Goal: Information Seeking & Learning: Understand process/instructions

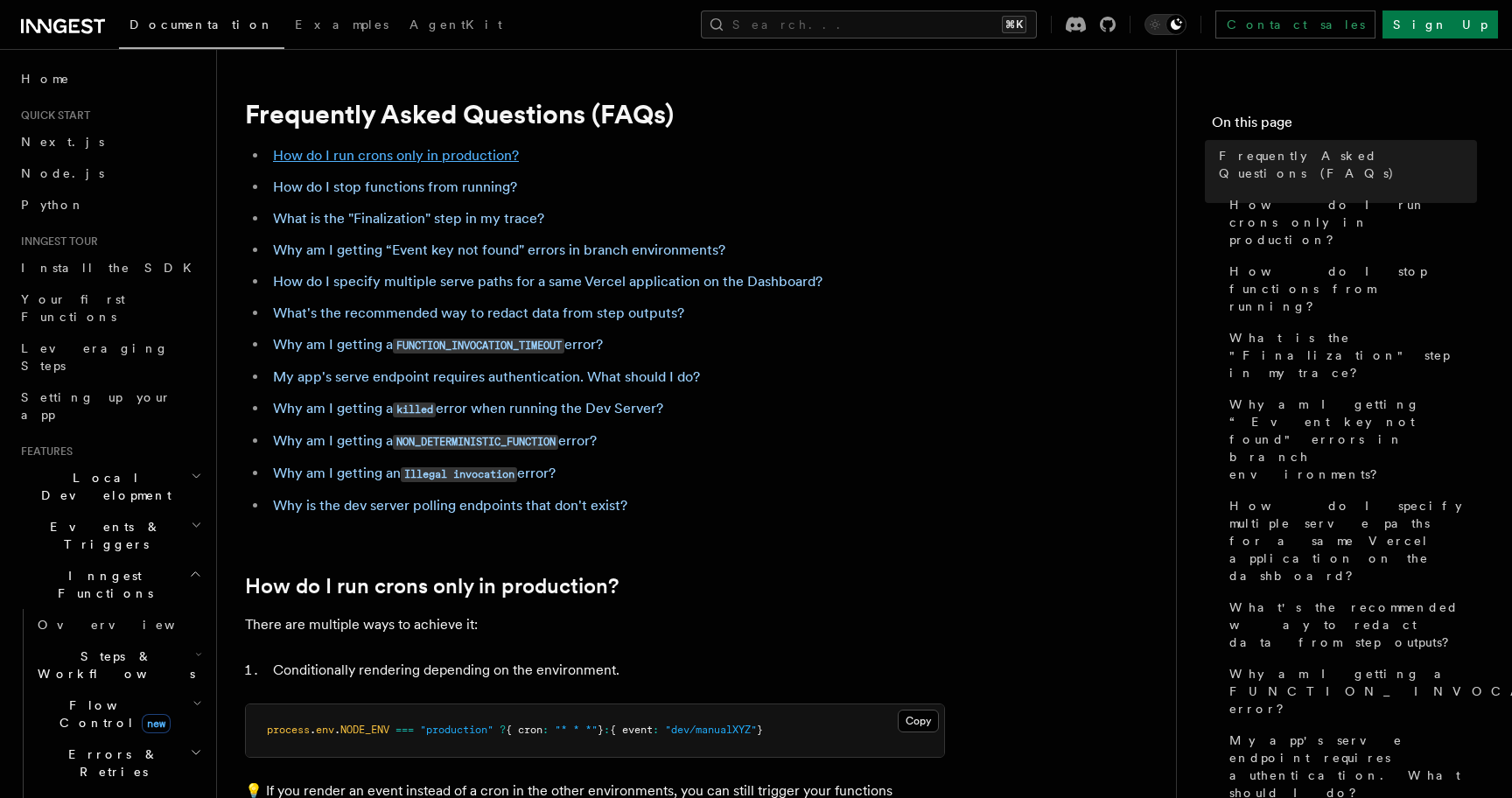
click at [462, 157] on link "How do I run crons only in production?" at bounding box center [396, 155] width 245 height 16
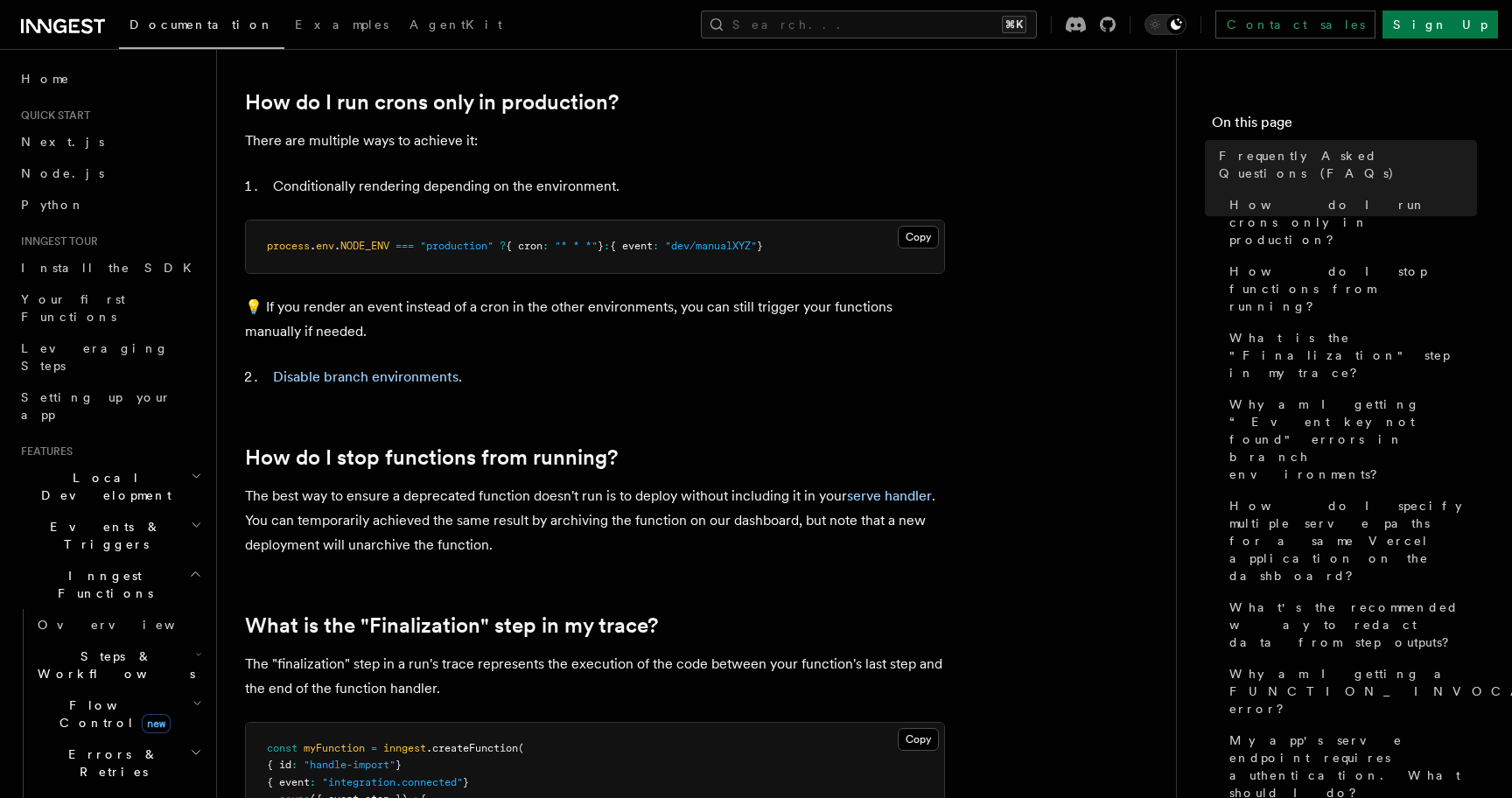
scroll to position [492, 0]
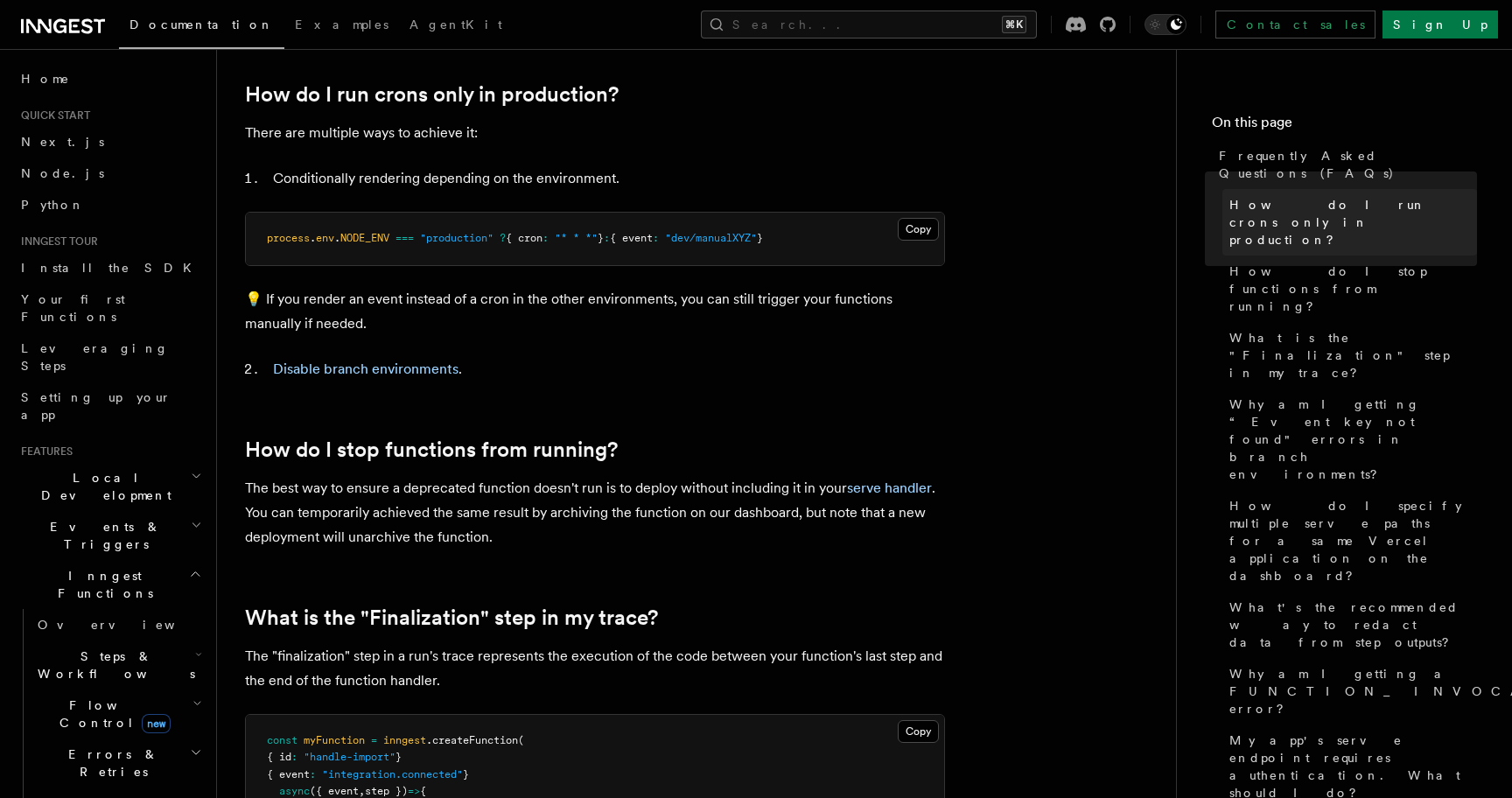
click at [1326, 196] on span "How do I run crons only in production?" at bounding box center [1353, 223] width 247 height 53
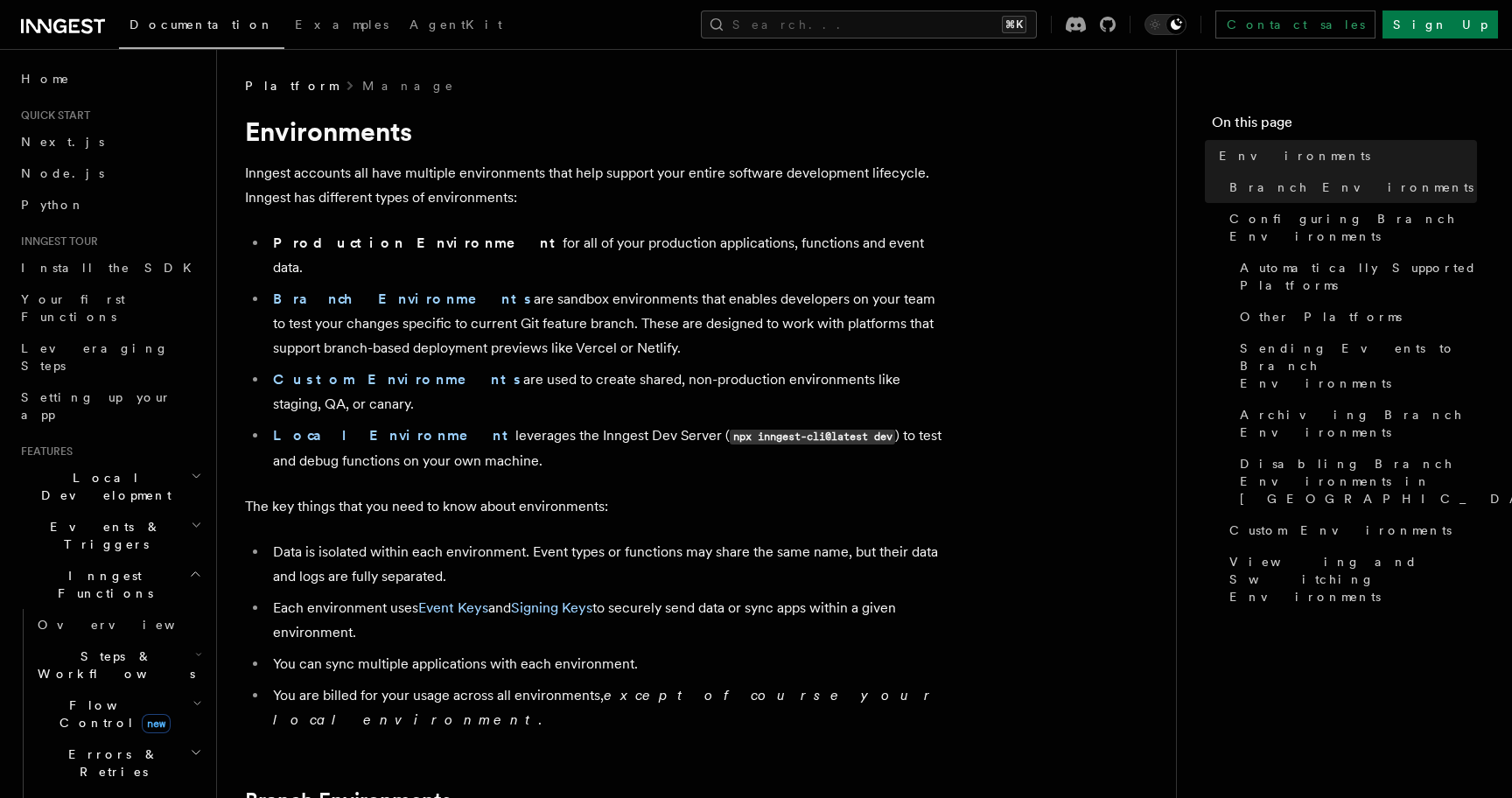
click at [353, 287] on li "Branch Environments are sandbox environments that enables developers on your te…" at bounding box center [606, 324] width 677 height 74
click at [355, 290] on strong "Branch Environments" at bounding box center [403, 298] width 261 height 16
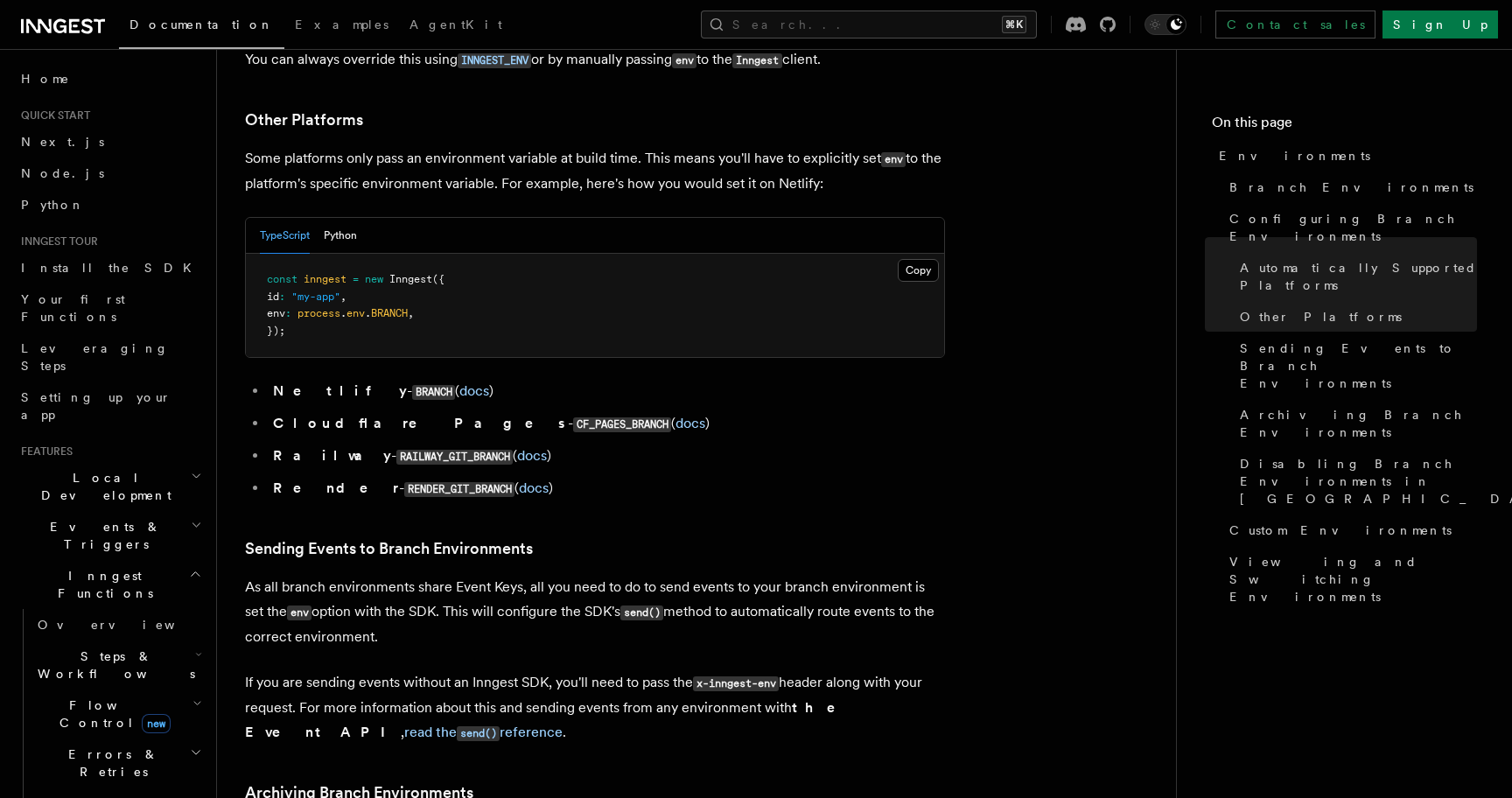
scroll to position [2578, 0]
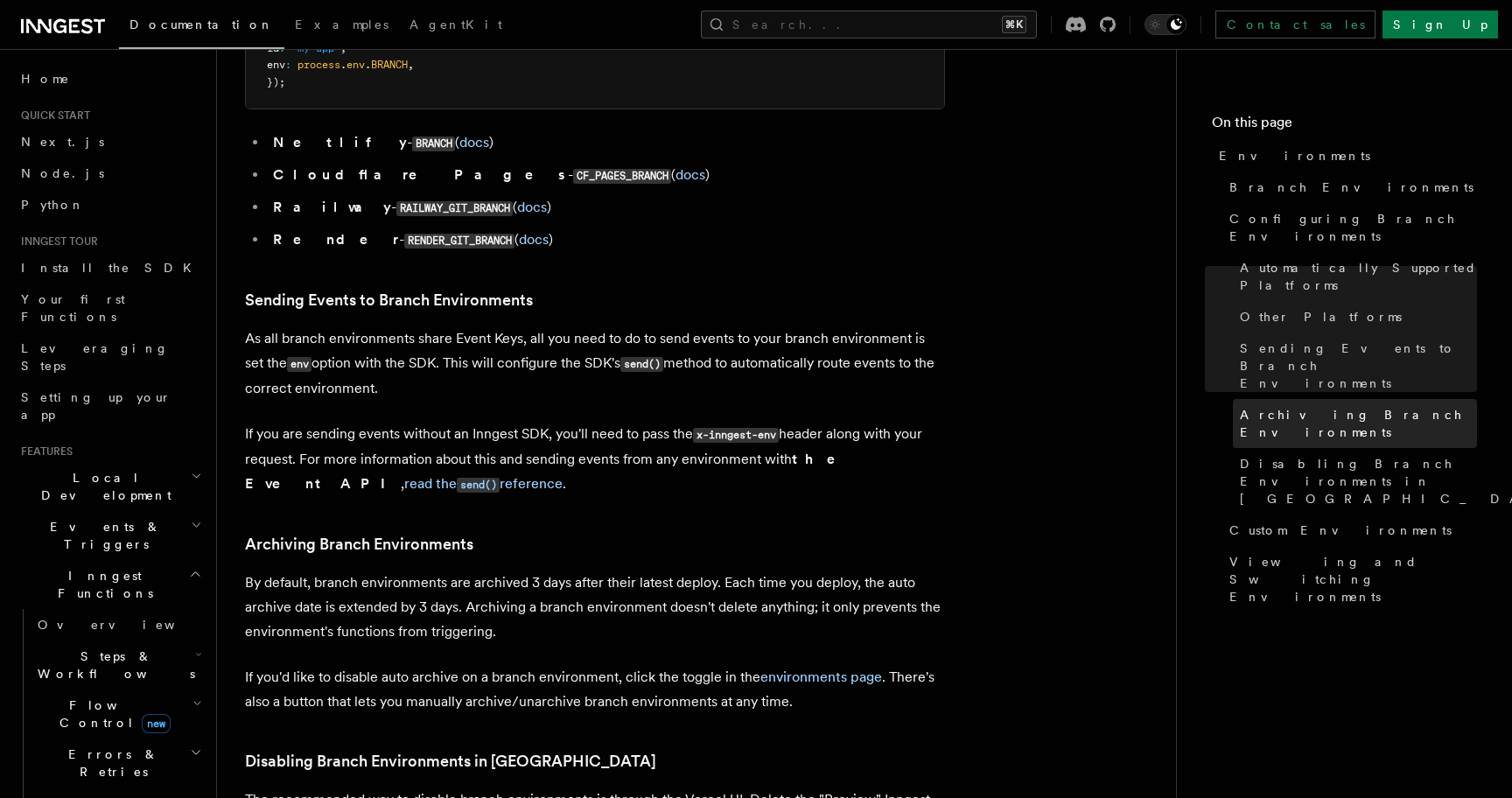
click at [1328, 405] on span "Archiving Branch Environments" at bounding box center [1357, 423] width 237 height 35
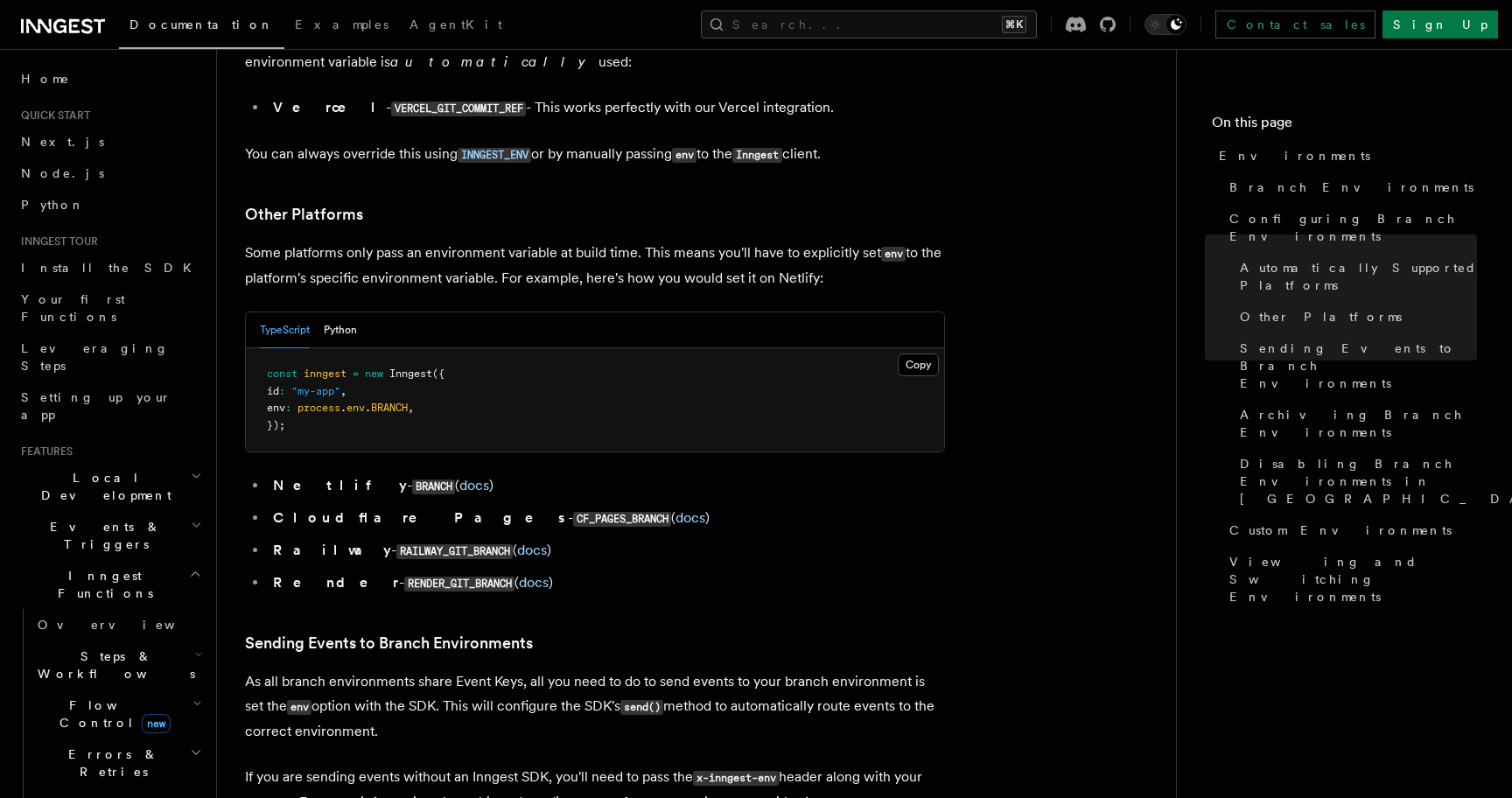
scroll to position [1990, 0]
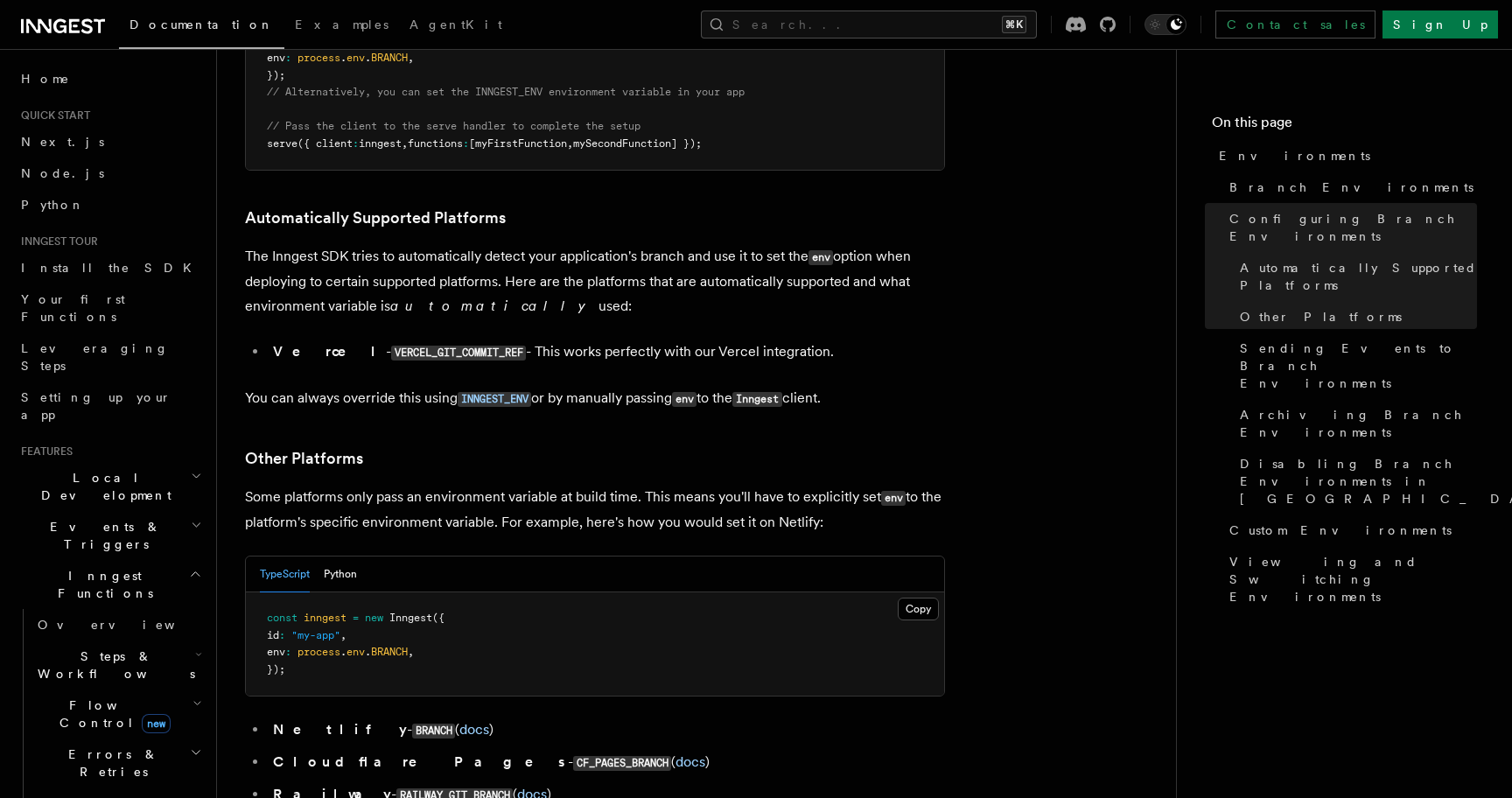
click at [399, 339] on li "Vercel - VERCEL_GIT_COMMIT_REF - This works perfectly with our Vercel integrati…" at bounding box center [606, 352] width 677 height 25
copy code "VERCEL_GIT_COMMIT_REF"
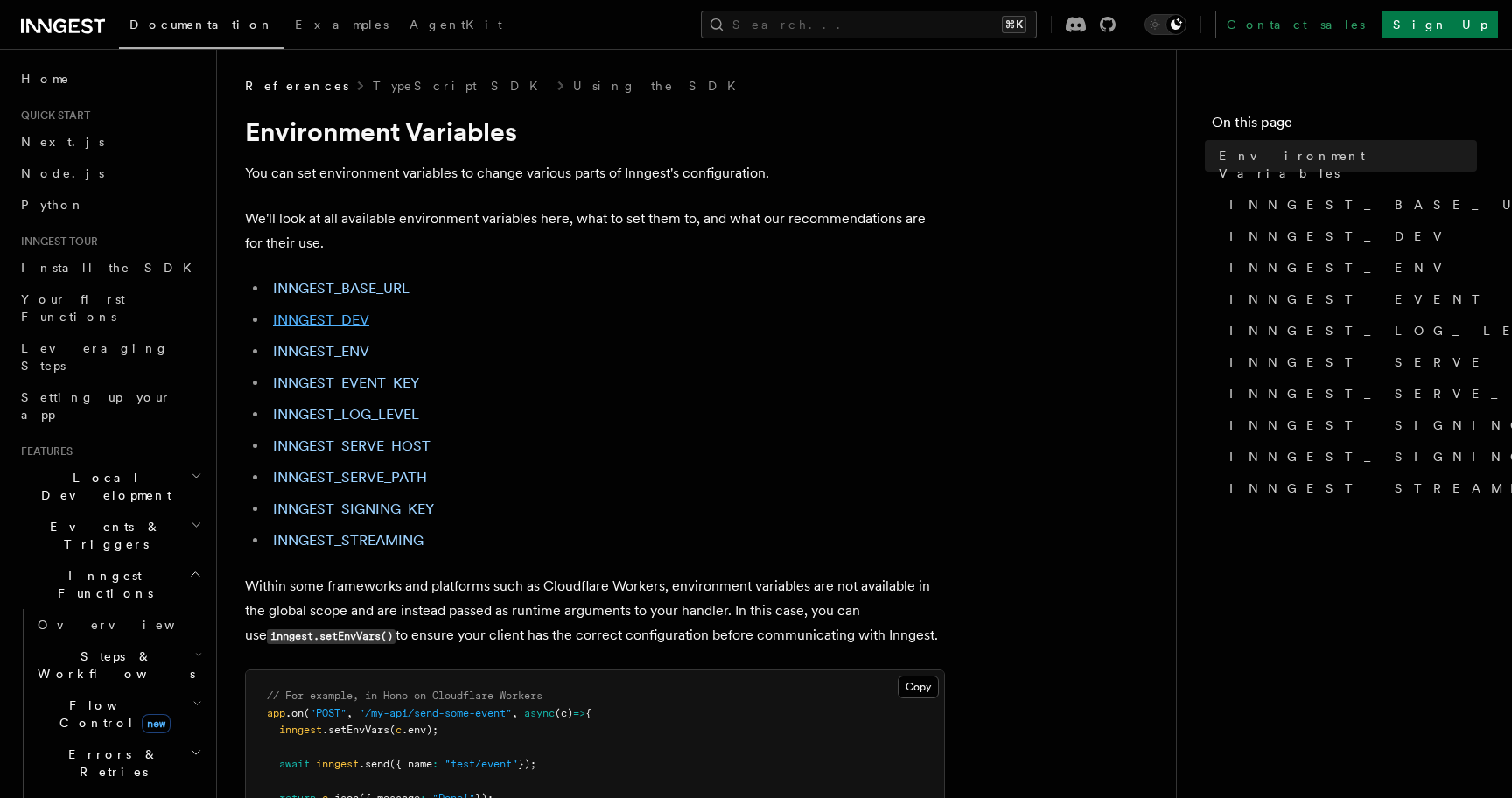
click at [348, 314] on link "INNGEST_DEV" at bounding box center [321, 320] width 96 height 16
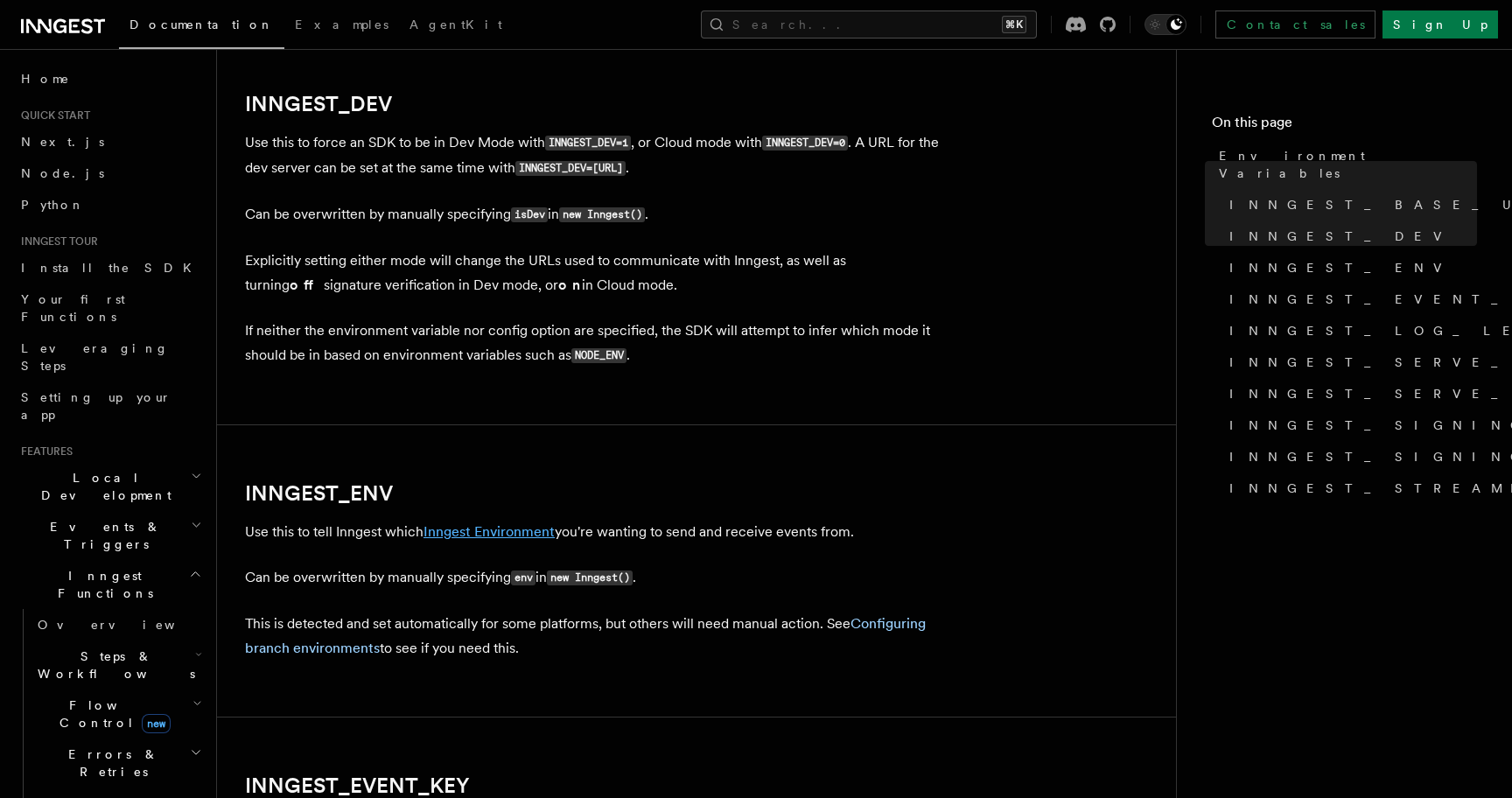
scroll to position [1312, 0]
